Goal: Transaction & Acquisition: Purchase product/service

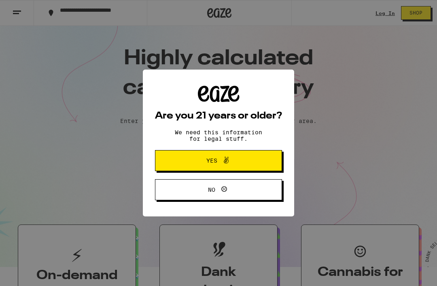
click at [238, 162] on span "Yes" at bounding box center [219, 160] width 62 height 11
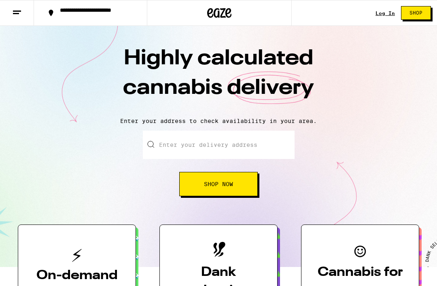
click at [234, 183] on button "Shop Now" at bounding box center [218, 184] width 79 height 24
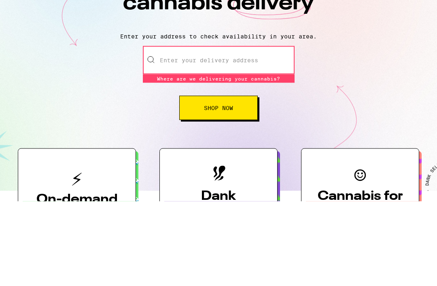
type input "1"
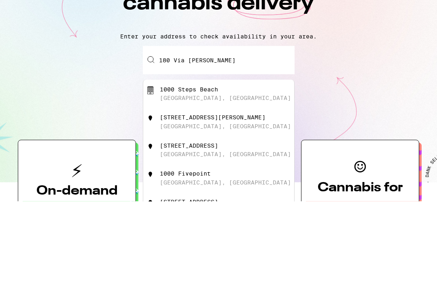
scroll to position [85, 0]
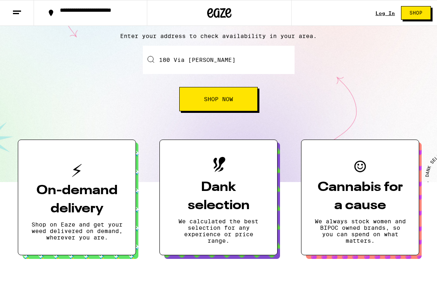
click at [239, 100] on button "Shop Now" at bounding box center [218, 99] width 79 height 24
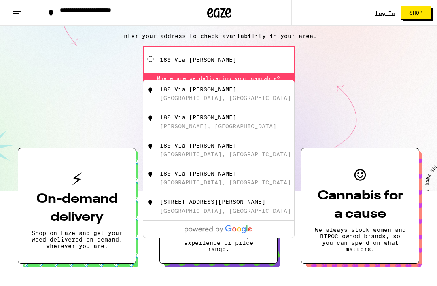
scroll to position [85, 0]
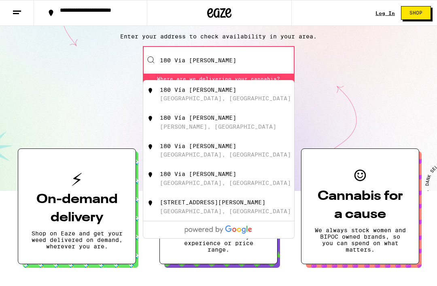
click at [225, 98] on div "[GEOGRAPHIC_DATA], [GEOGRAPHIC_DATA]" at bounding box center [225, 98] width 131 height 6
type input "180 Vía [PERSON_NAME], [GEOGRAPHIC_DATA], [GEOGRAPHIC_DATA]"
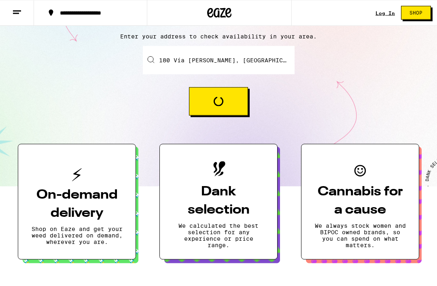
scroll to position [85, 0]
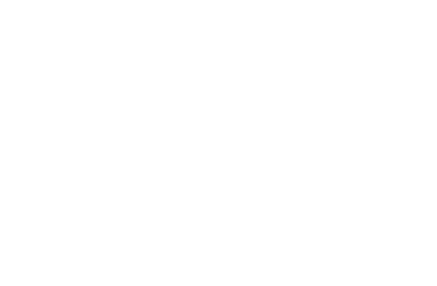
scroll to position [0, 14778]
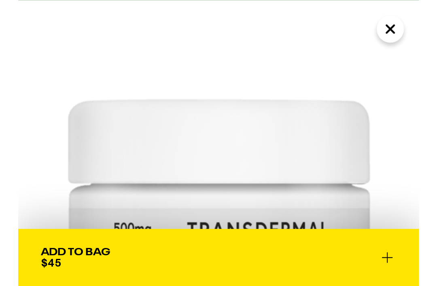
scroll to position [24, 0]
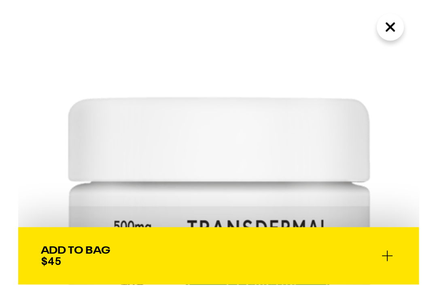
click at [74, 255] on link "[PERSON_NAME]'s Medicinals" at bounding box center [51, 258] width 95 height 6
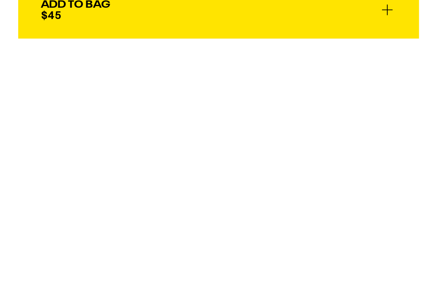
scroll to position [153, 0]
click at [0, 0] on label "CBD" at bounding box center [0, 0] width 0 height 0
click at [0, 0] on input "CBD" at bounding box center [0, 0] width 0 height 0
checkbox input "true"
click at [0, 0] on label "Very High" at bounding box center [0, 0] width 0 height 0
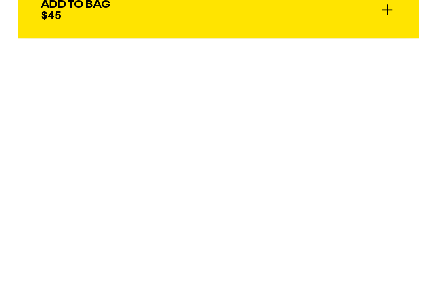
click at [0, 0] on input "Very High" at bounding box center [0, 0] width 0 height 0
checkbox input "true"
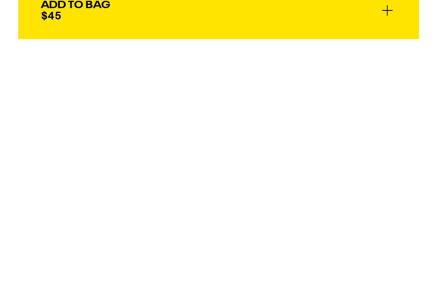
click at [0, 0] on label "Topicals" at bounding box center [0, 0] width 0 height 0
click at [0, 0] on input "Topicals" at bounding box center [0, 0] width 0 height 0
checkbox input "true"
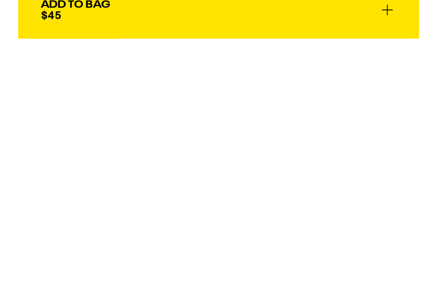
scroll to position [278, 0]
click at [0, 0] on label "Topical" at bounding box center [0, 0] width 0 height 0
click at [0, 0] on input "Topical" at bounding box center [0, 0] width 0 height 0
checkbox input "true"
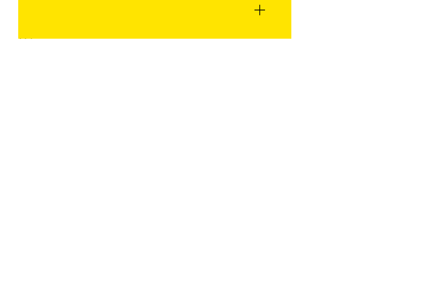
scroll to position [573, 0]
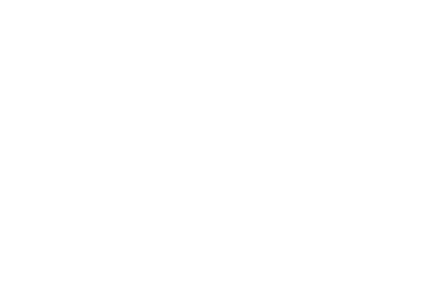
click at [200, 13] on icon at bounding box center [201, 10] width 5 height 5
click at [199, 13] on icon at bounding box center [201, 10] width 5 height 5
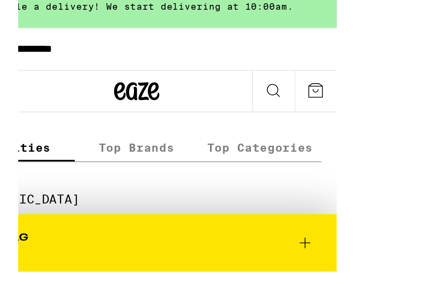
scroll to position [569, 0]
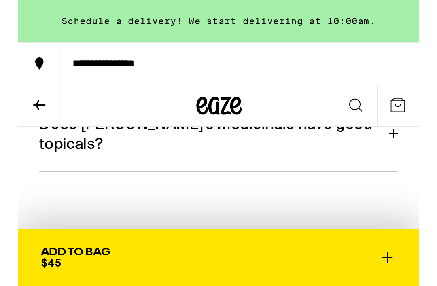
click at [16, 51] on icon at bounding box center [11, 56] width 10 height 10
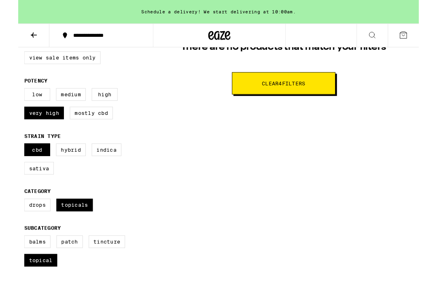
scroll to position [222, 0]
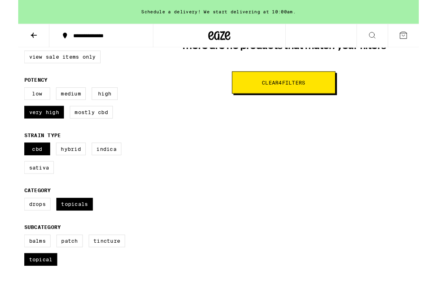
click at [18, 270] on label "Balms" at bounding box center [20, 263] width 29 height 14
click at [9, 257] on input "Balms" at bounding box center [8, 257] width 0 height 0
checkbox input "true"
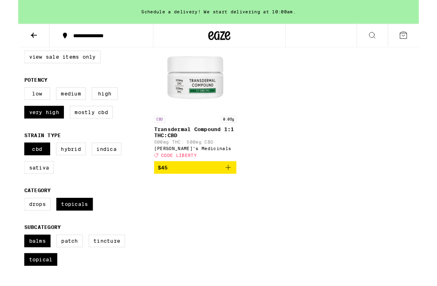
click at [228, 184] on button "$45" at bounding box center [193, 183] width 90 height 14
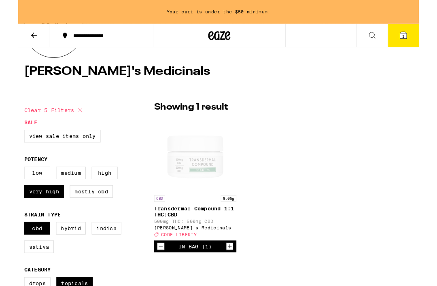
scroll to position [135, 0]
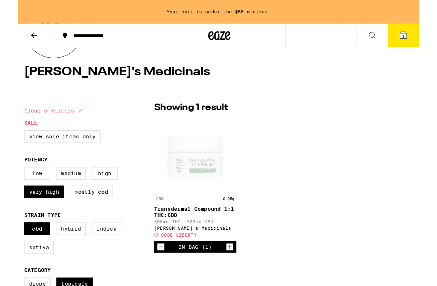
click at [21, 35] on icon at bounding box center [17, 39] width 10 height 10
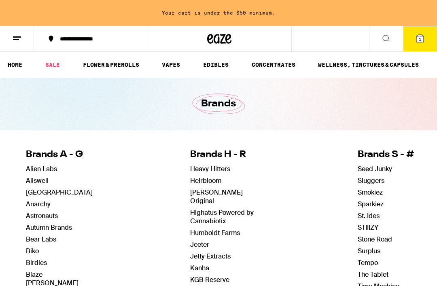
click at [363, 66] on link "WELLNESS, TINCTURES & CAPSULES" at bounding box center [368, 65] width 109 height 10
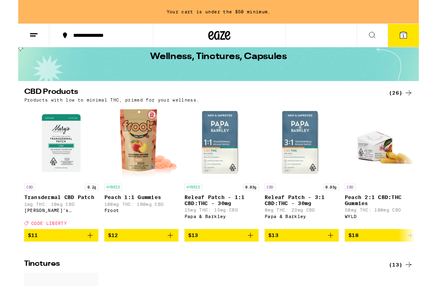
click at [319, 262] on span "$13" at bounding box center [309, 257] width 73 height 10
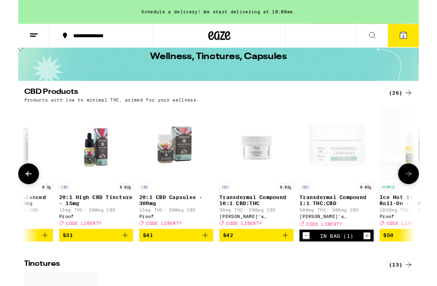
scroll to position [0, 1449]
click at [313, 262] on icon "Decrement" at bounding box center [313, 257] width 7 height 10
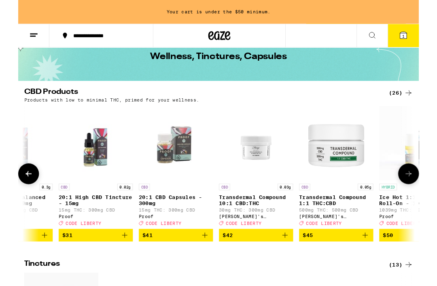
click at [267, 221] on p "Transdermal Compound 10:1 CBD:THC" at bounding box center [259, 218] width 81 height 13
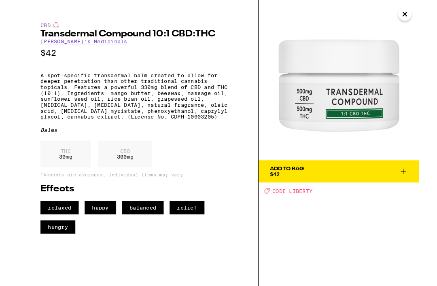
click at [360, 191] on span "Add To Bag $42" at bounding box center [349, 186] width 151 height 11
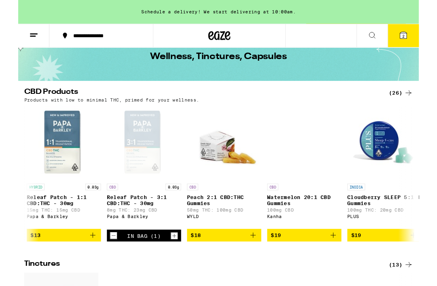
scroll to position [0, 170]
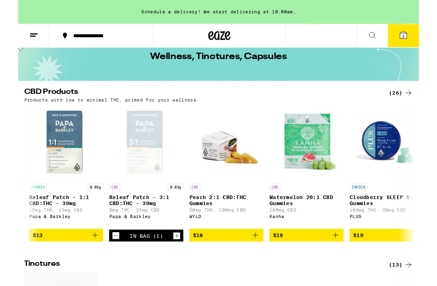
click at [175, 262] on icon "Increment" at bounding box center [172, 257] width 7 height 10
click at [173, 259] on icon "Increment" at bounding box center [173, 257] width 4 height 4
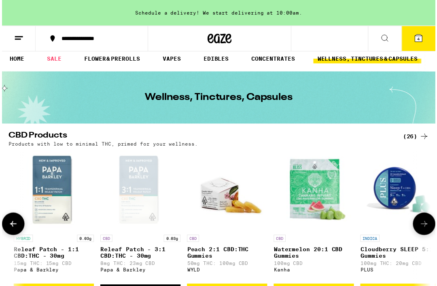
scroll to position [0, 0]
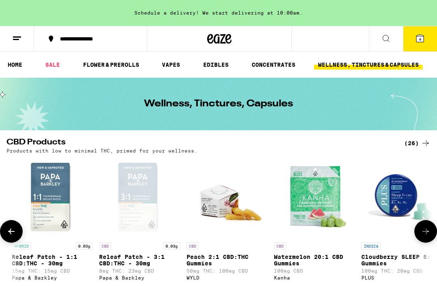
click at [180, 70] on link "VAPES" at bounding box center [171, 65] width 26 height 10
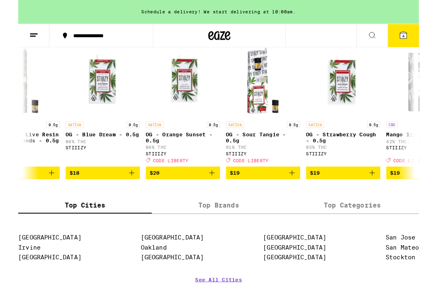
scroll to position [0, 394]
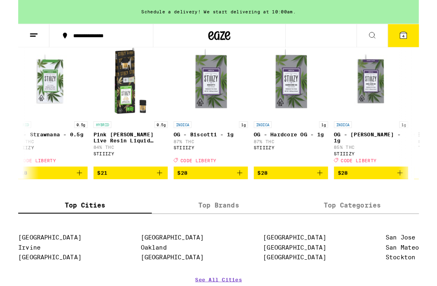
click at [312, 193] on span "$28" at bounding box center [297, 189] width 73 height 10
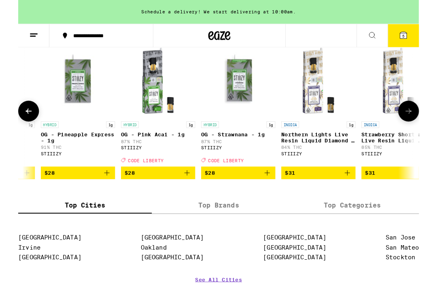
scroll to position [0, 2780]
click at [337, 193] on span "$31" at bounding box center [327, 189] width 73 height 10
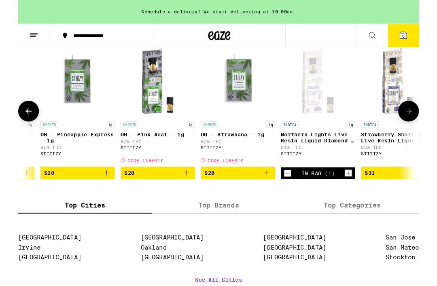
click at [421, 42] on span "6" at bounding box center [420, 39] width 2 height 5
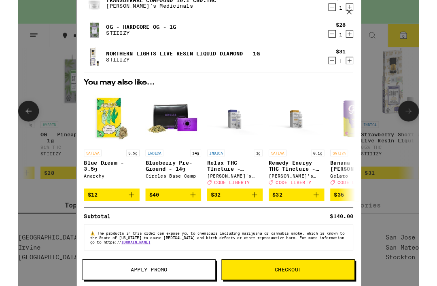
scroll to position [98, 0]
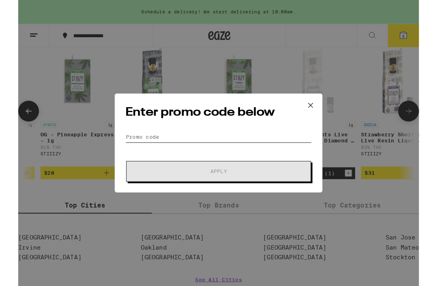
click at [169, 148] on input "Promo Code" at bounding box center [218, 149] width 203 height 12
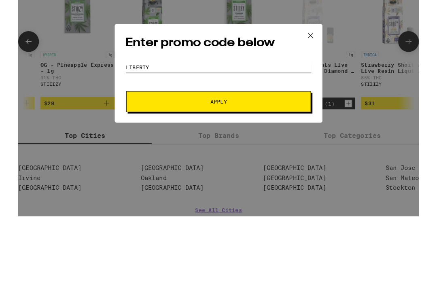
type input "Liberty"
click at [243, 184] on span "Apply" at bounding box center [219, 187] width 146 height 6
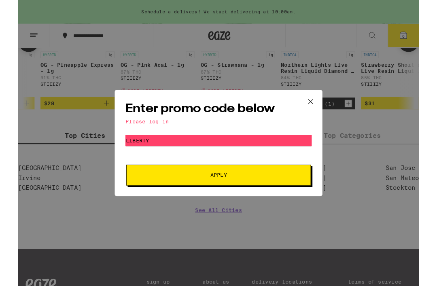
click at [276, 47] on div "Enter promo code below Please log in Promo Code Liberty Apply" at bounding box center [218, 156] width 437 height 312
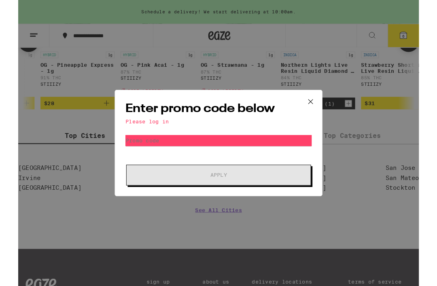
scroll to position [666, 0]
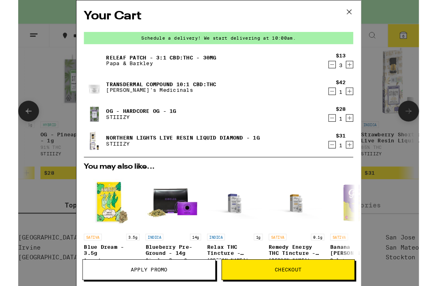
click at [6, 36] on div "Your Cart Schedule a delivery! We start delivering at 10:00am. Releaf Patch - 3…" at bounding box center [218, 156] width 437 height 312
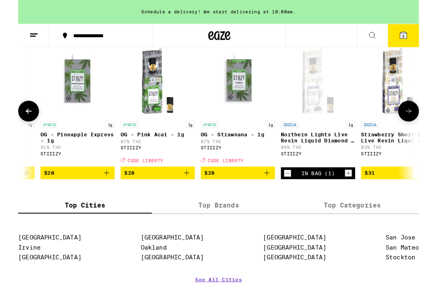
click at [16, 38] on icon at bounding box center [17, 39] width 10 height 10
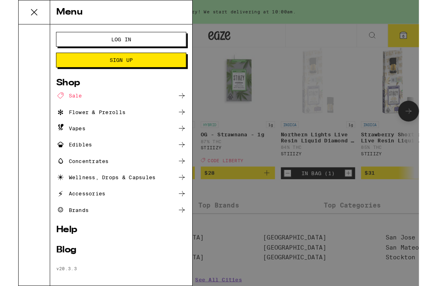
click at [145, 41] on span "Log In" at bounding box center [112, 43] width 77 height 6
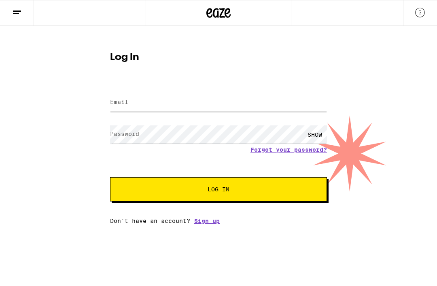
click at [156, 102] on input "Email" at bounding box center [218, 103] width 217 height 18
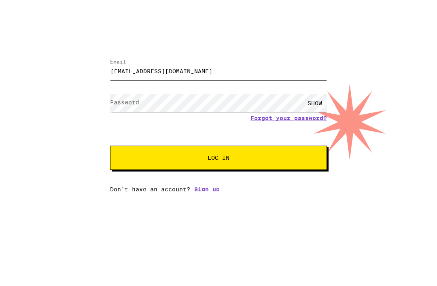
type input "[EMAIL_ADDRESS][DOMAIN_NAME]"
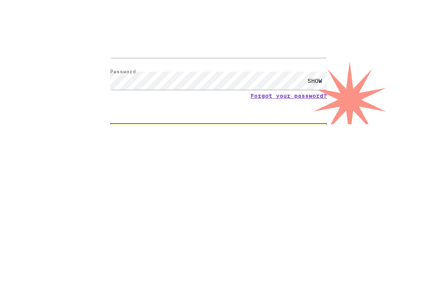
click at [297, 177] on button "Log In" at bounding box center [218, 189] width 217 height 24
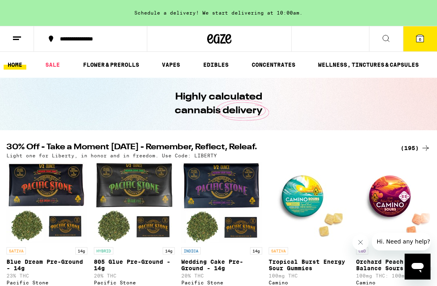
click at [424, 39] on icon at bounding box center [420, 38] width 7 height 7
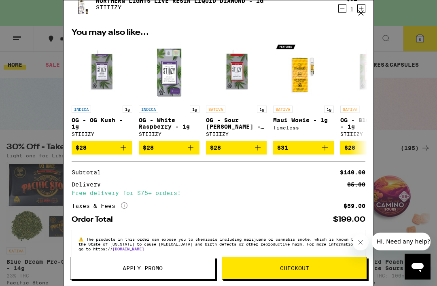
scroll to position [150, 0]
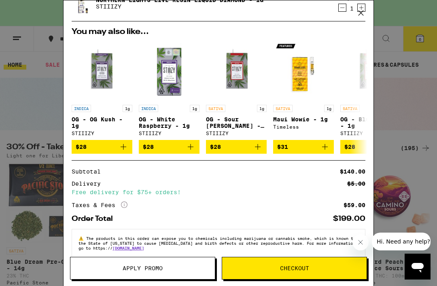
click at [188, 264] on button "Apply Promo" at bounding box center [142, 268] width 145 height 23
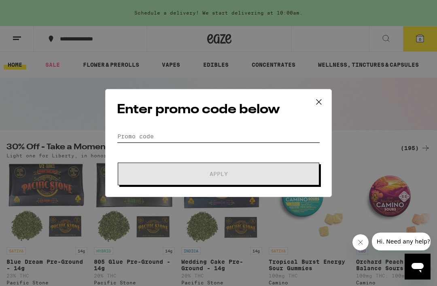
click at [178, 136] on input "Promo Code" at bounding box center [218, 136] width 203 height 12
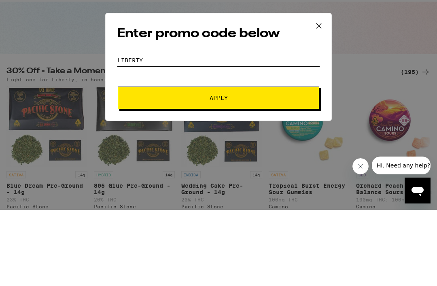
type input "Liberty"
click at [238, 171] on span "Apply" at bounding box center [219, 174] width 146 height 6
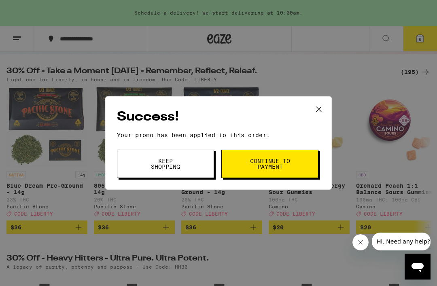
click at [319, 105] on icon at bounding box center [319, 109] width 12 height 12
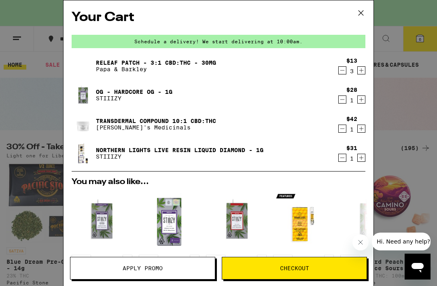
click at [338, 73] on button "Decrement" at bounding box center [342, 70] width 8 height 8
click at [340, 73] on icon "Decrement" at bounding box center [342, 71] width 7 height 10
click at [32, 104] on div "Your Cart Schedule a delivery! We start delivering at 10:00am. Releaf Patch - 3…" at bounding box center [218, 143] width 437 height 286
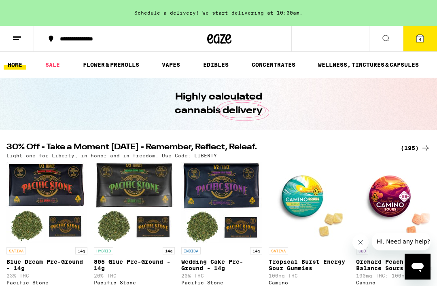
click at [386, 60] on link "WELLNESS, TINCTURES & CAPSULES" at bounding box center [368, 65] width 109 height 10
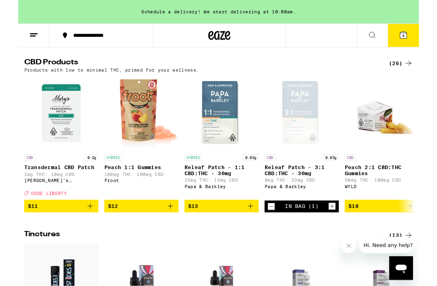
scroll to position [262, 0]
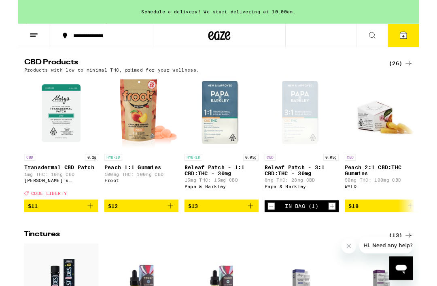
click at [275, 230] on icon "Decrement" at bounding box center [275, 225] width 7 height 10
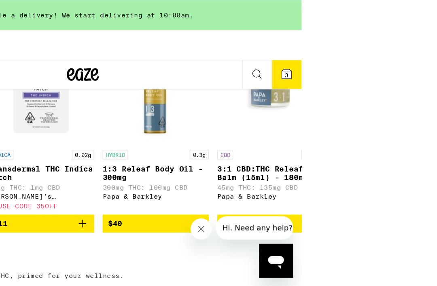
scroll to position [141, 0]
click at [321, 46] on button "3" at bounding box center [321, 57] width 23 height 22
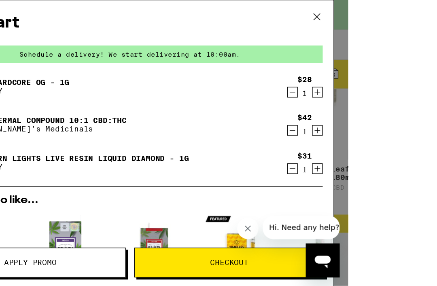
click at [303, 15] on icon at bounding box center [309, 13] width 12 height 12
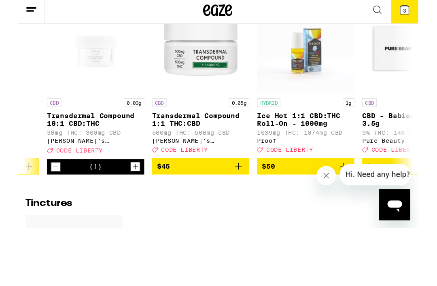
scroll to position [0, 1644]
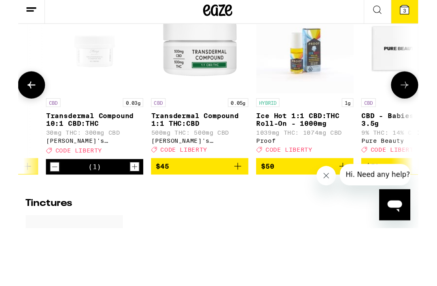
click at [252, 141] on p "Ice Hot 1:1 CBD:THC Roll-On - 1000mg" at bounding box center [238, 147] width 81 height 13
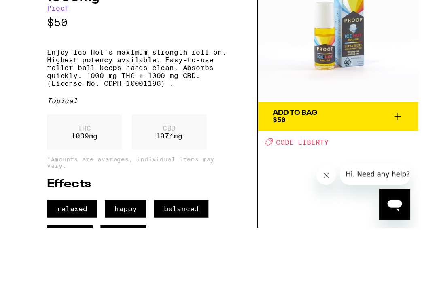
scroll to position [390, 0]
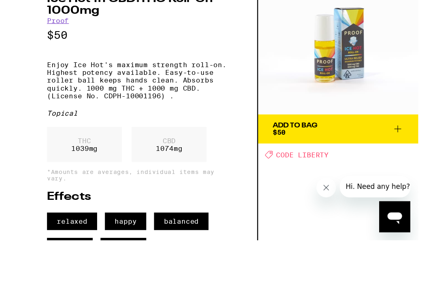
click at [249, 151] on div "Add To Bag $50" at bounding box center [230, 145] width 37 height 11
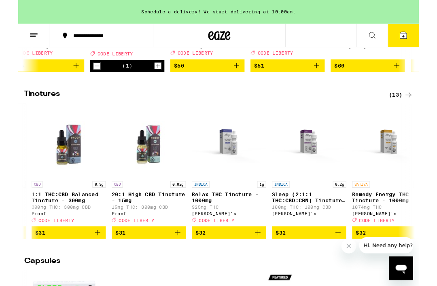
scroll to position [0, 73]
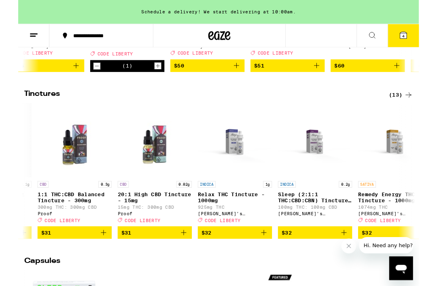
click at [417, 43] on icon at bounding box center [420, 39] width 10 height 10
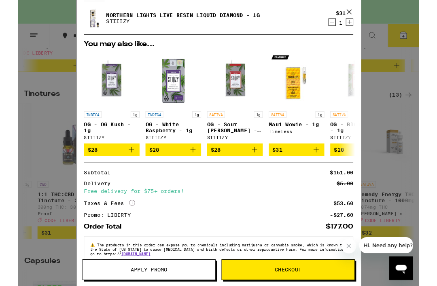
scroll to position [144, 0]
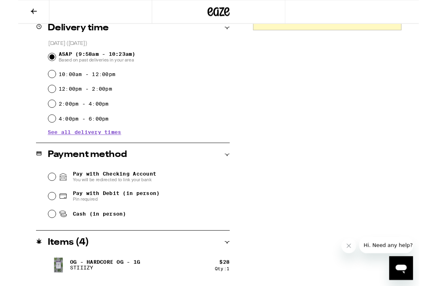
scroll to position [210, 0]
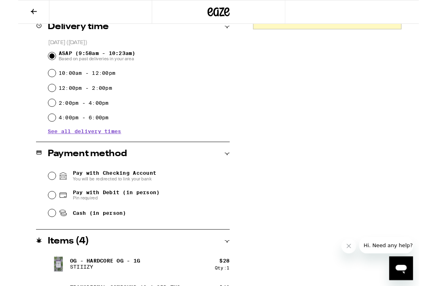
click at [39, 82] on input "10:00am - 12:00pm" at bounding box center [37, 80] width 8 height 8
radio input "true"
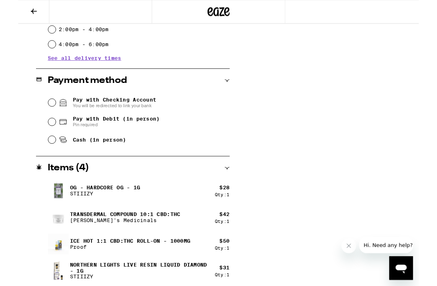
scroll to position [292, 0]
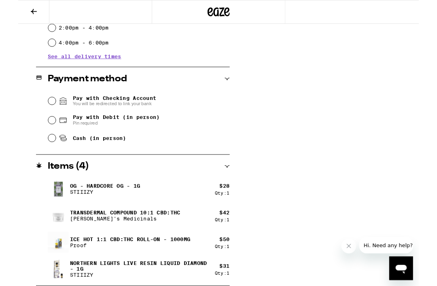
click at [37, 108] on input "Pay with Checking Account You will be redirected to link your bank" at bounding box center [37, 110] width 8 height 8
click at [38, 132] on input "Pay with Debit (in person) Pin required" at bounding box center [37, 131] width 8 height 8
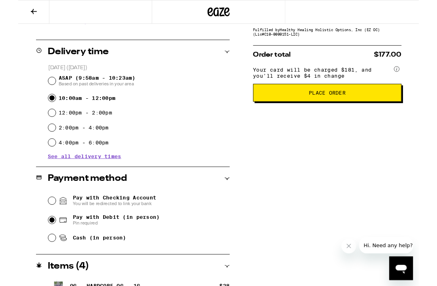
scroll to position [183, 0]
click at [38, 221] on input "Pay with Checking Account You will be redirected to link your bank" at bounding box center [37, 219] width 8 height 8
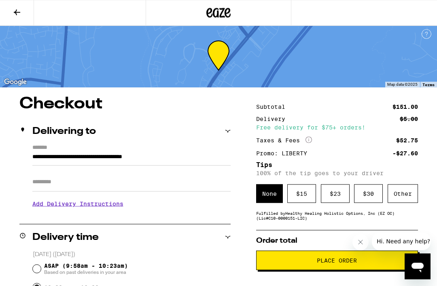
scroll to position [0, 0]
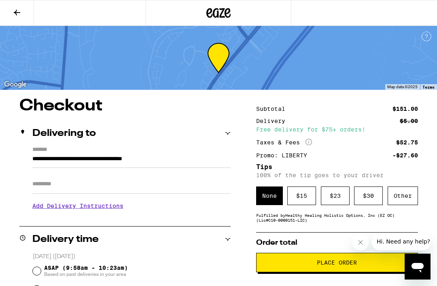
click at [347, 272] on button "Place Order" at bounding box center [337, 262] width 162 height 19
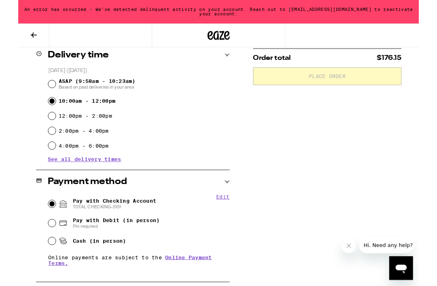
scroll to position [206, 0]
click at [36, 247] on input "Pay with Debit (in person) Pin required" at bounding box center [37, 243] width 8 height 8
radio input "true"
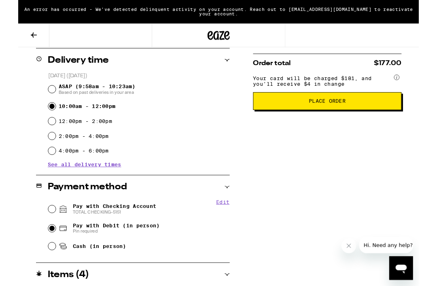
scroll to position [200, 0]
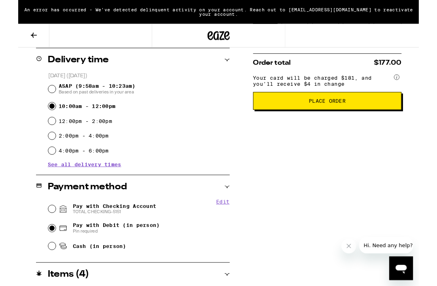
click at [365, 113] on span "Place Order" at bounding box center [337, 110] width 148 height 6
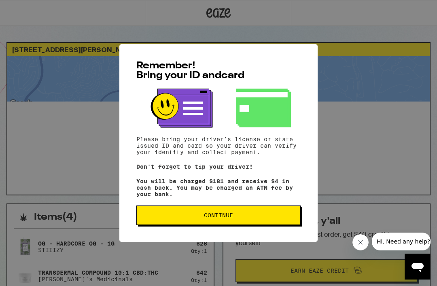
click at [255, 218] on span "Continue" at bounding box center [218, 216] width 151 height 6
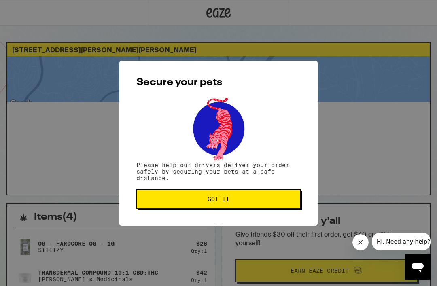
click at [255, 204] on button "Got it" at bounding box center [218, 198] width 164 height 19
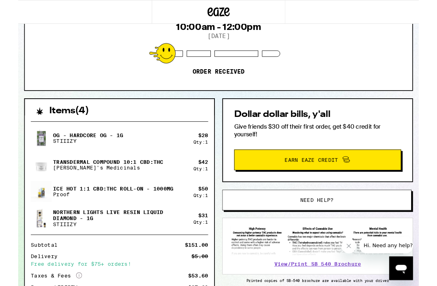
scroll to position [99, 0]
